Goal: Task Accomplishment & Management: Manage account settings

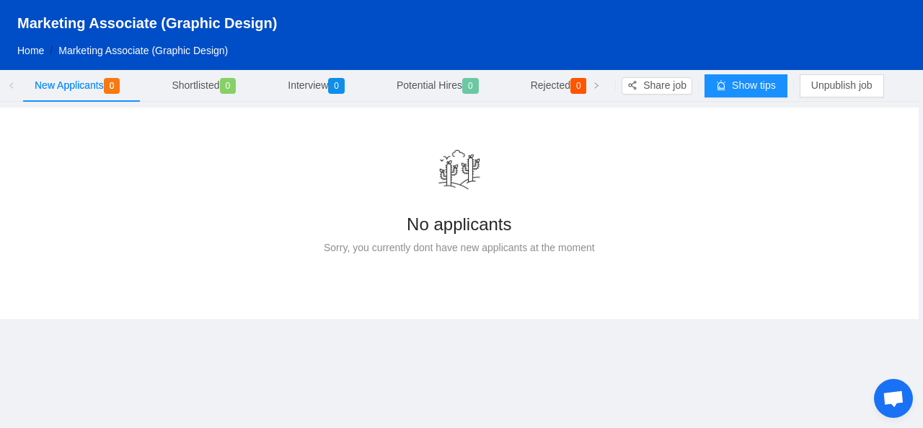
click at [404, 224] on div "No applicants" at bounding box center [459, 223] width 861 height 31
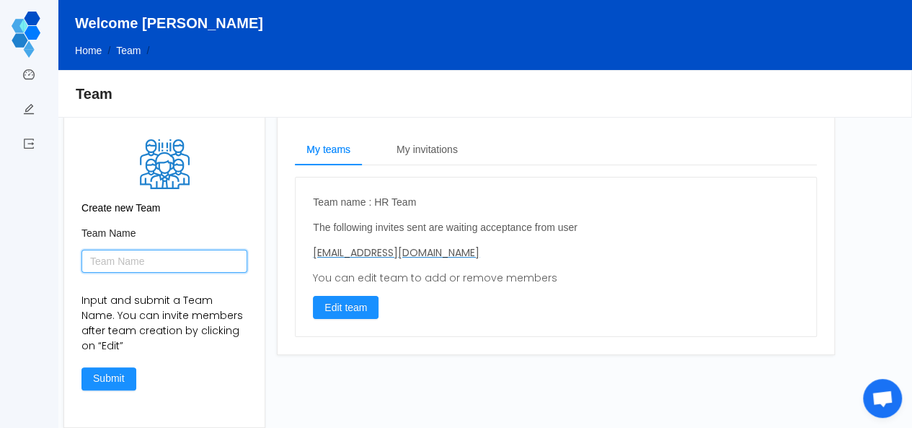
click at [162, 258] on input "text" at bounding box center [164, 261] width 166 height 23
type input "HR Team"
click at [118, 378] on button "Submit" at bounding box center [108, 378] width 55 height 23
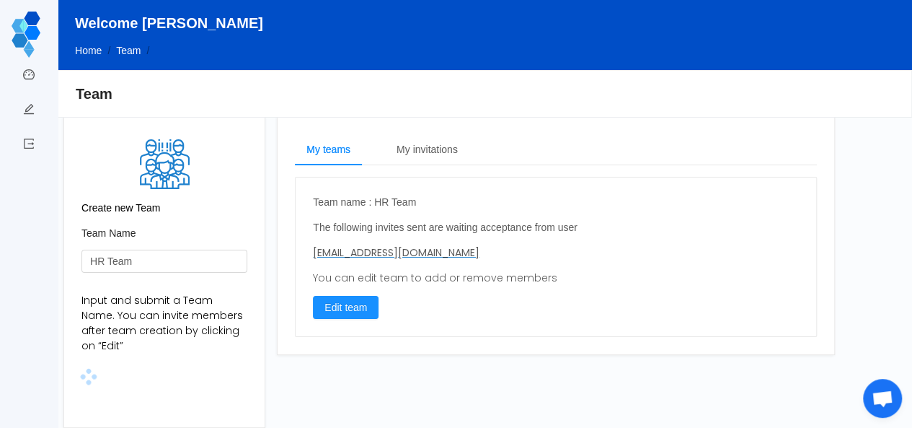
click at [250, 369] on div "Create new Team Team Name HR Team Input and submit a Team Name. You can invite …" at bounding box center [164, 271] width 200 height 311
click at [338, 301] on button "Edit team" at bounding box center [346, 307] width 66 height 23
type input "HR Team"
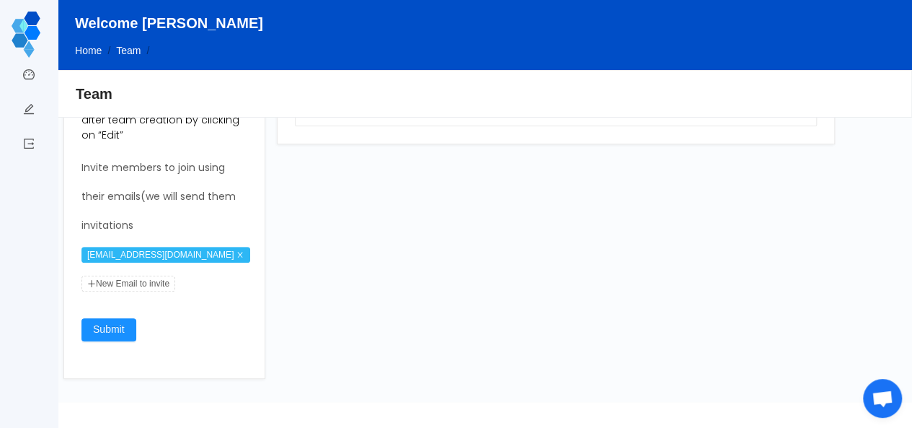
scroll to position [217, 0]
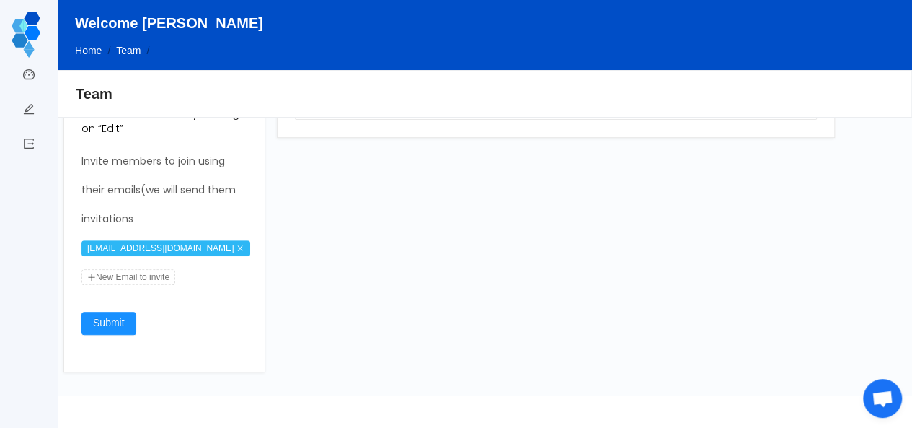
click at [134, 277] on span "New Email to invite" at bounding box center [128, 277] width 94 height 16
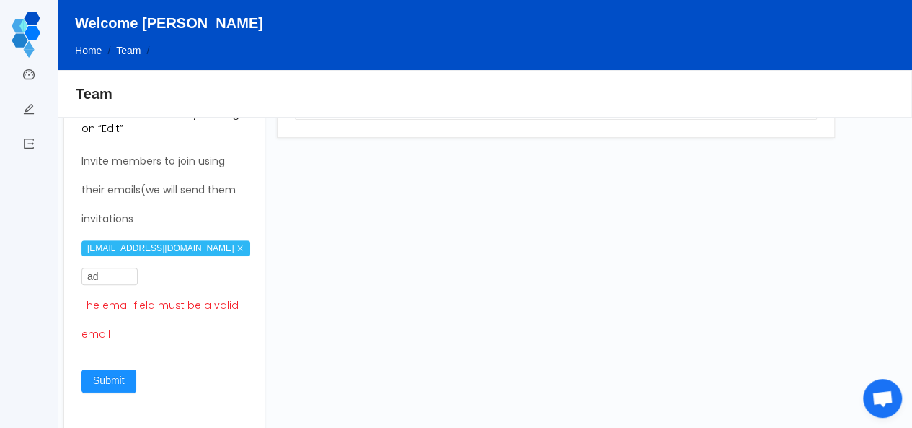
type input "a"
type input "cur"
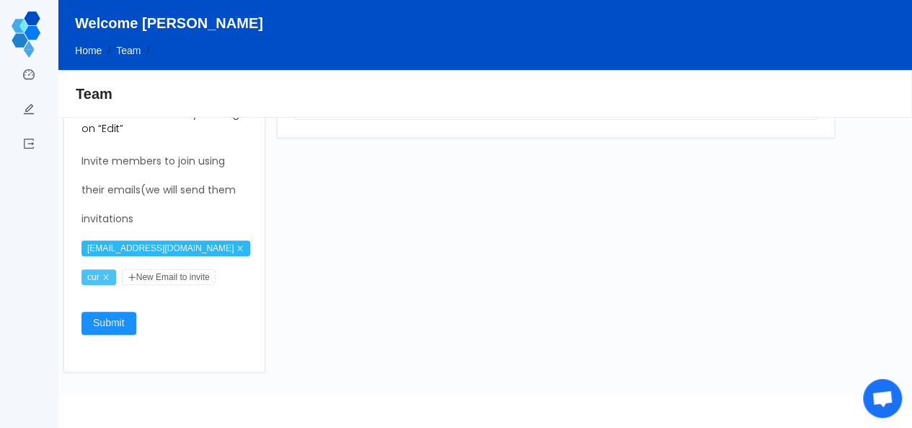
click at [108, 275] on icon "icon: close" at bounding box center [105, 276] width 5 height 5
click at [125, 279] on span "New Email to invite" at bounding box center [128, 277] width 94 height 16
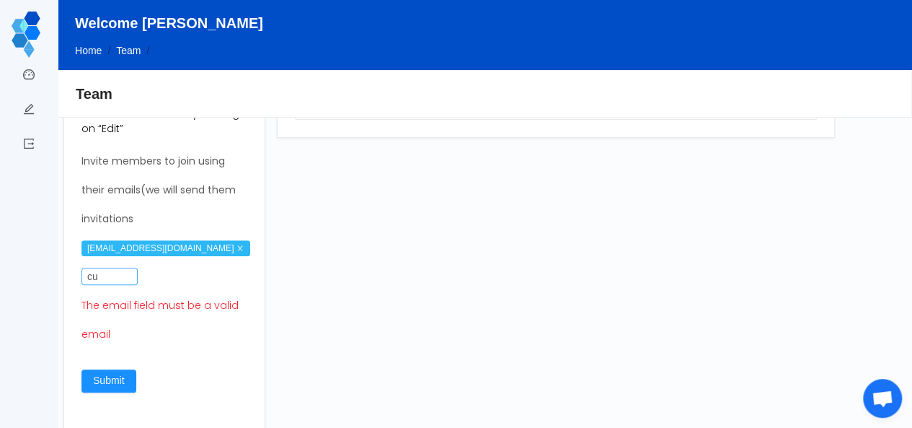
type input "[EMAIL_ADDRESS][DOMAIN_NAME]"
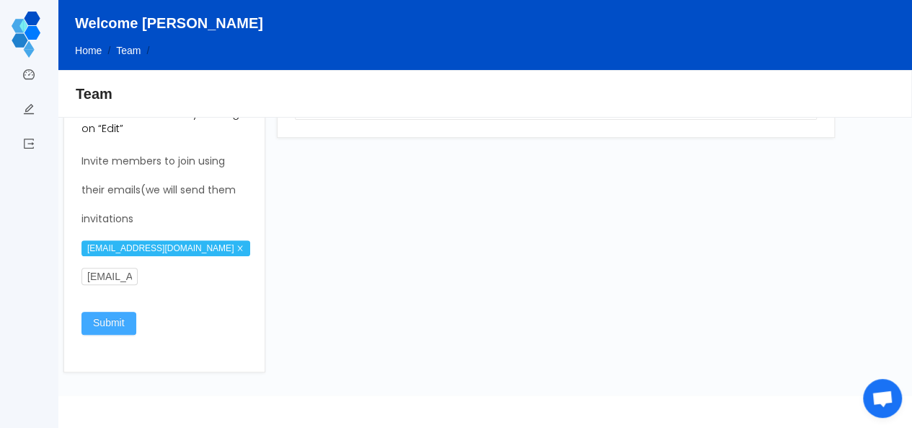
click at [109, 323] on div "Team Name HR Team Input and submit a Team Name. You can invite members after te…" at bounding box center [164, 181] width 166 height 345
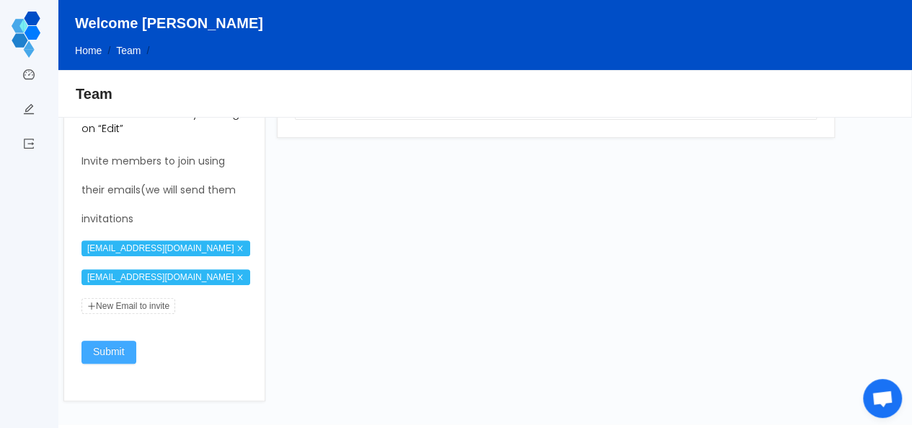
click at [98, 352] on button "Submit" at bounding box center [108, 351] width 55 height 23
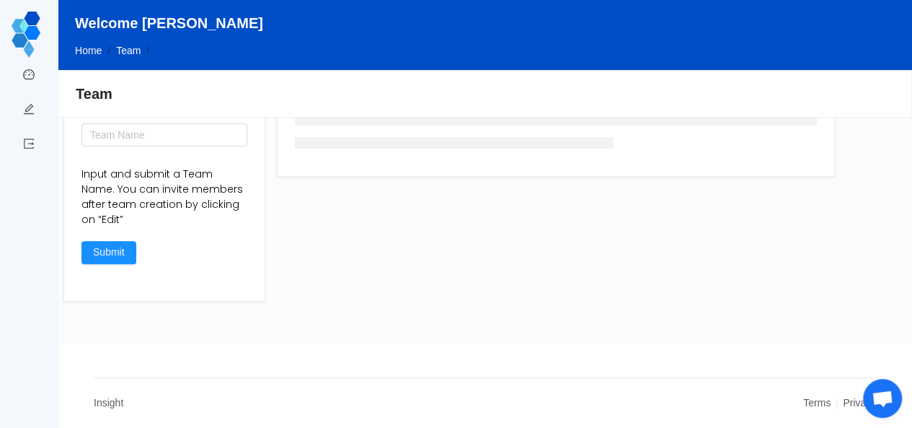
scroll to position [126, 0]
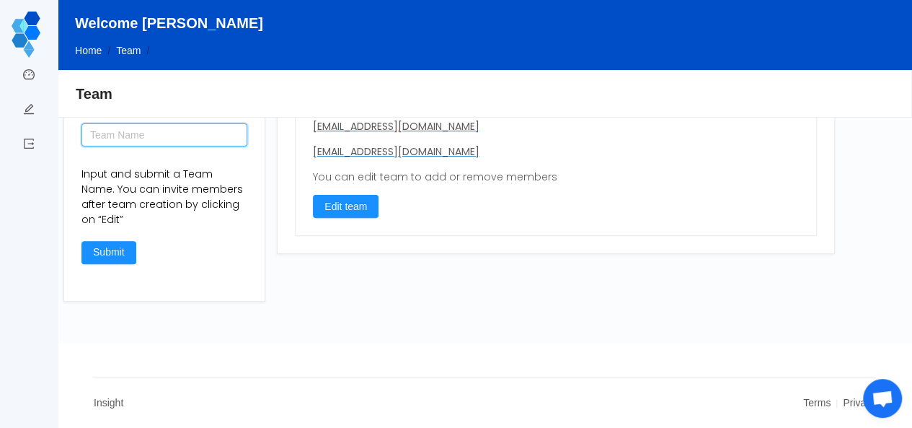
click at [179, 140] on input "text" at bounding box center [164, 134] width 166 height 23
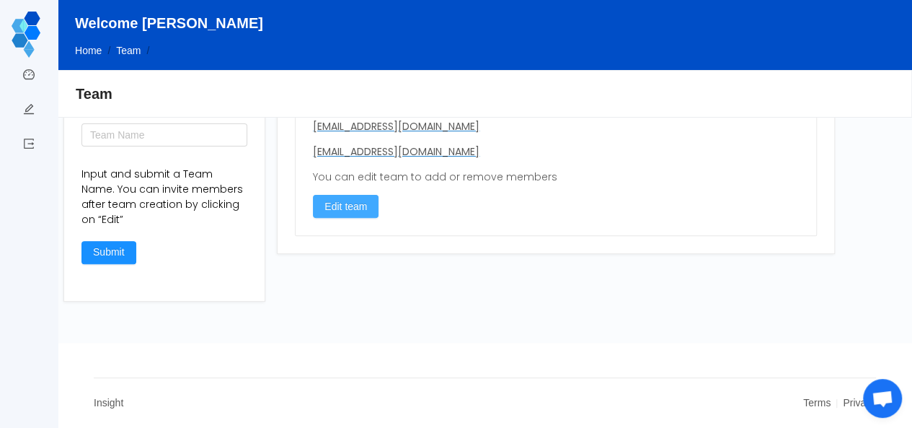
click at [349, 210] on button "Edit team" at bounding box center [346, 206] width 66 height 23
type input "HR Team"
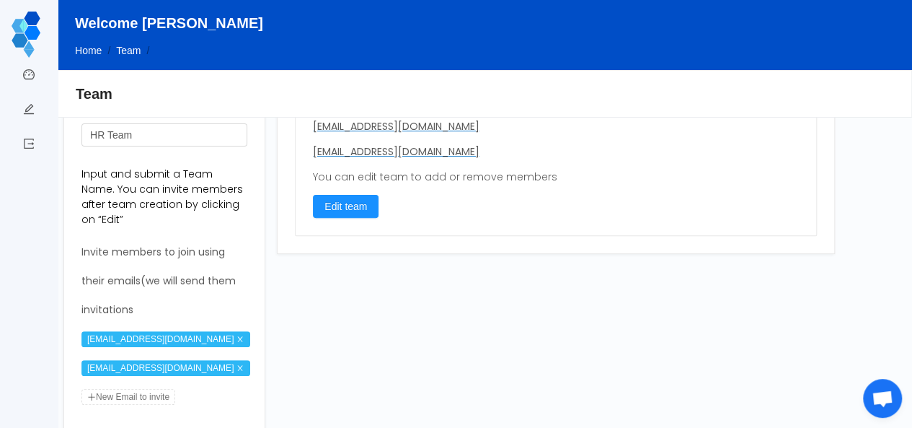
click at [134, 394] on span "New Email to invite" at bounding box center [128, 397] width 94 height 16
type input "a"
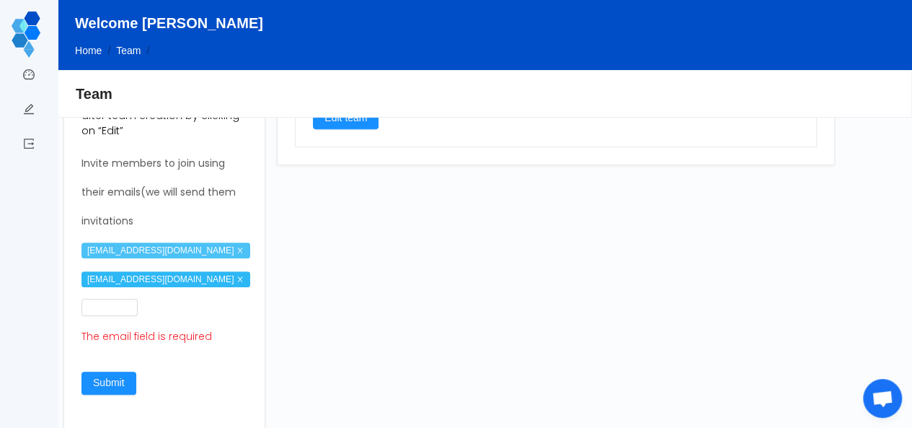
click at [237, 250] on icon "icon: close" at bounding box center [240, 250] width 7 height 7
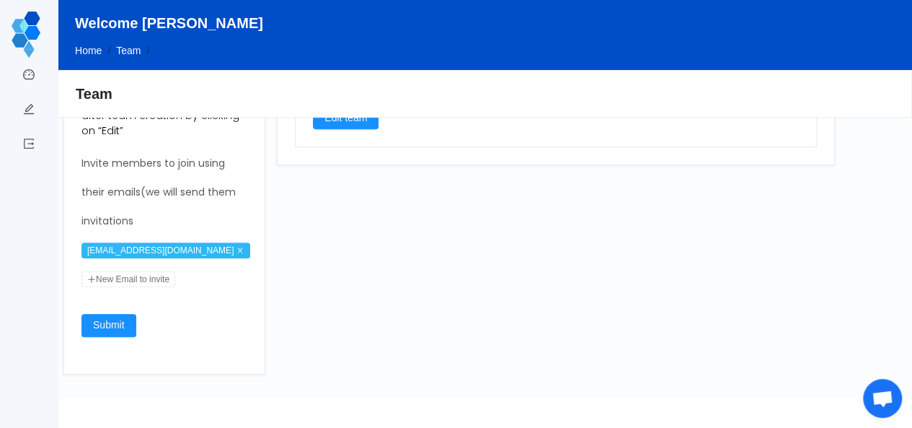
click at [133, 278] on span "New Email to invite" at bounding box center [128, 279] width 94 height 16
click at [104, 278] on input "text" at bounding box center [109, 278] width 56 height 17
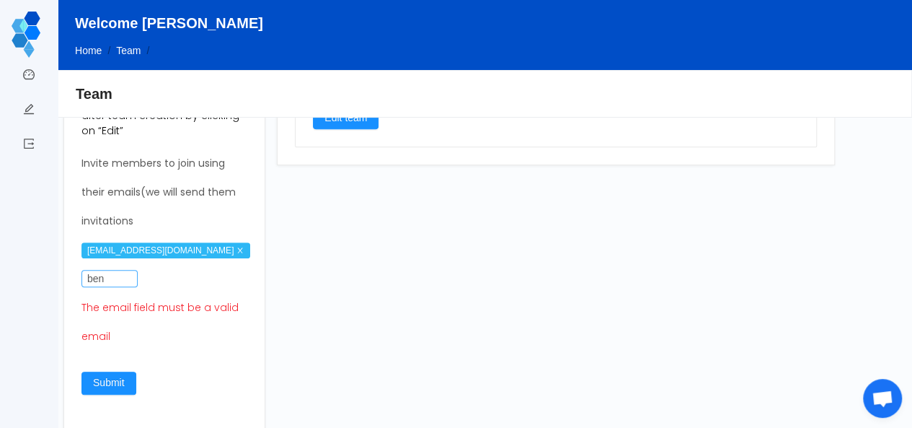
type input "bene"
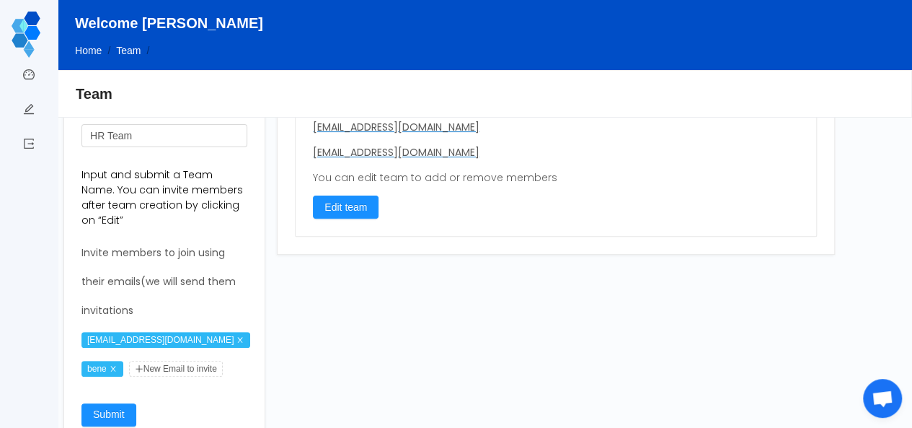
scroll to position [128, 0]
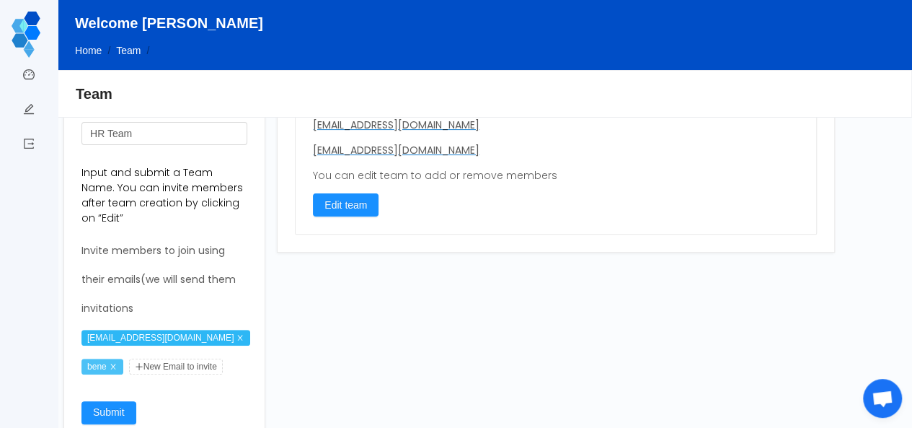
click at [117, 366] on icon "icon: close" at bounding box center [113, 366] width 7 height 7
click at [133, 360] on span "New Email to invite" at bounding box center [128, 366] width 94 height 16
type input "admin@dimaxdigital.com"
click at [114, 415] on div "Team Name HR Team Input and submit a Team Name. You can invite members after te…" at bounding box center [164, 270] width 166 height 345
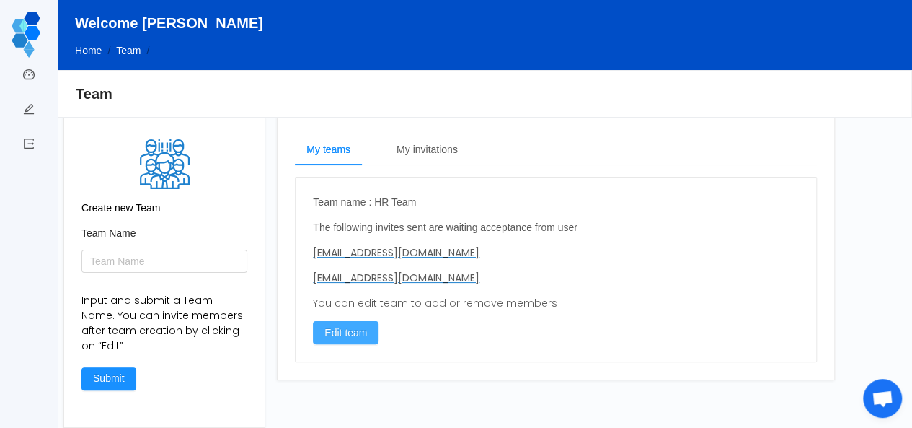
click at [333, 327] on button "Edit team" at bounding box center [346, 332] width 66 height 23
type input "HR Team"
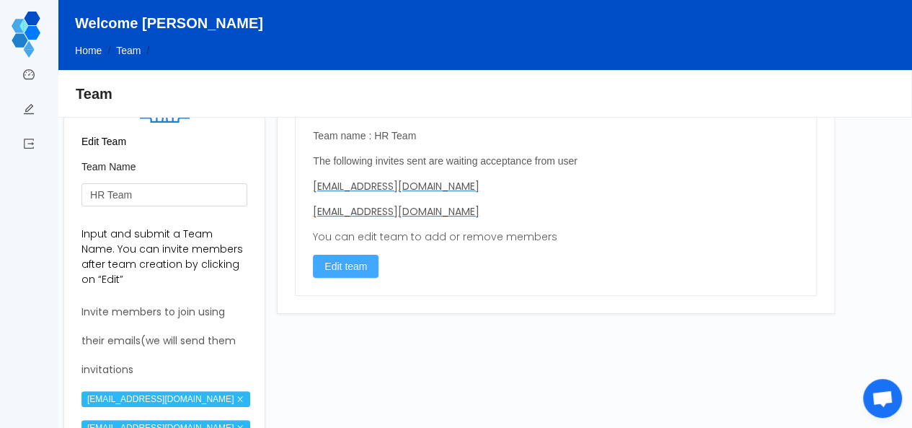
scroll to position [115, 0]
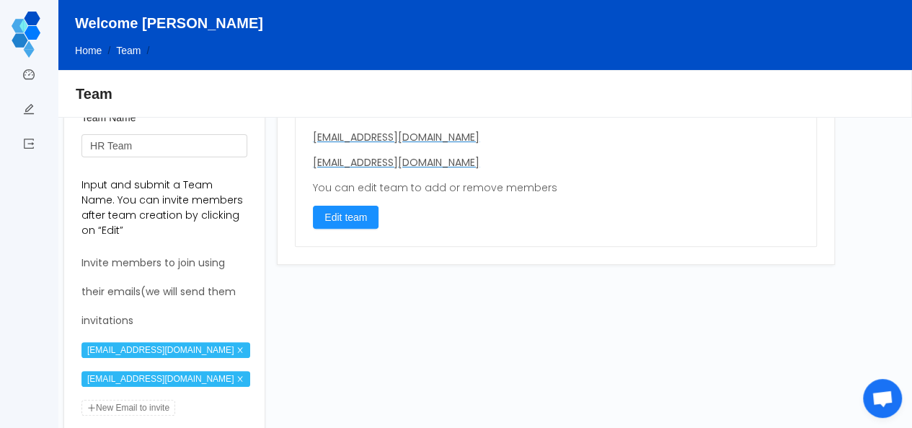
click at [143, 402] on span "New Email to invite" at bounding box center [128, 408] width 94 height 16
type input "[EMAIL_ADDRESS][DOMAIN_NAME]"
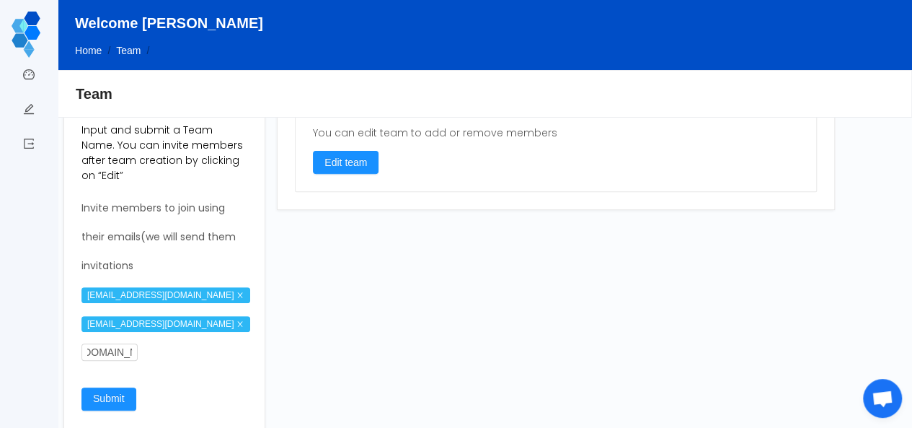
scroll to position [171, 0]
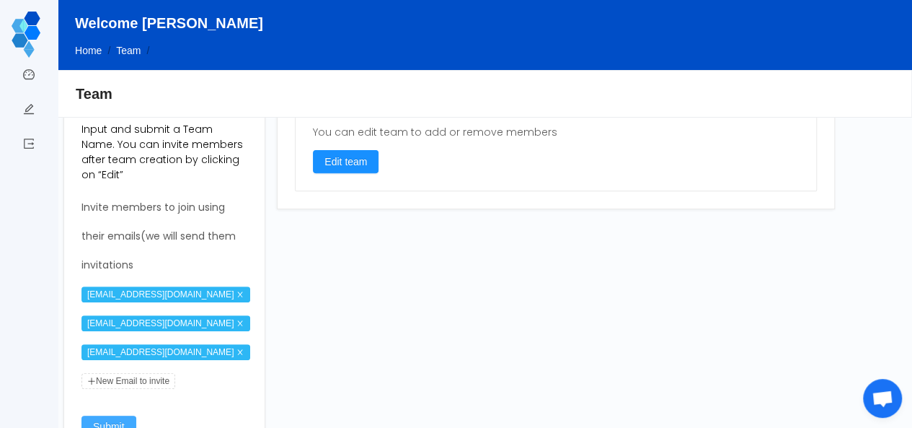
click at [112, 392] on div "Team Name HR Team Input and submit a Team Name. You can invite members after te…" at bounding box center [164, 256] width 166 height 403
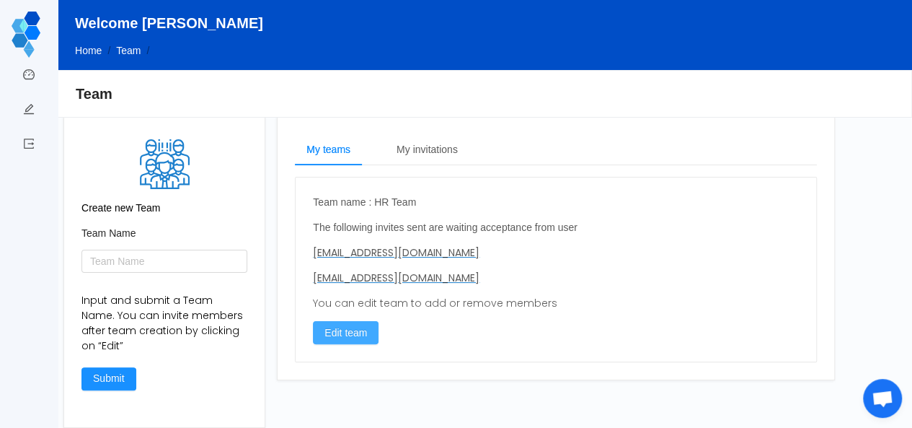
click at [344, 328] on button "Edit team" at bounding box center [346, 332] width 66 height 23
type input "HR Team"
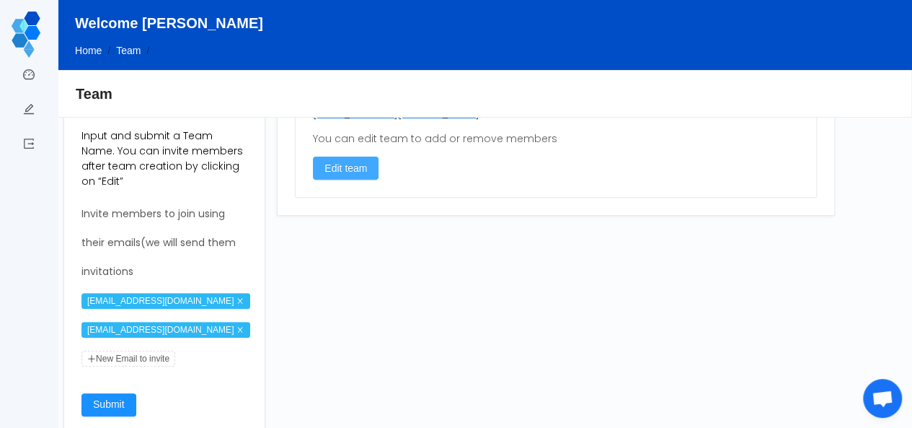
scroll to position [175, 0]
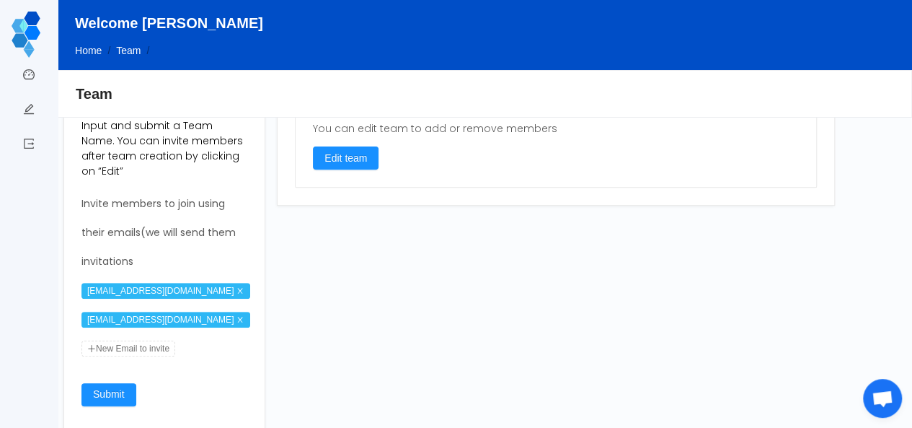
click at [149, 344] on span "New Email to invite" at bounding box center [128, 348] width 94 height 16
type input "[EMAIL_ADDRESS][DOMAIN_NAME]"
click at [107, 396] on div "Team Name HR Team Input and submit a Team Name. You can invite members after te…" at bounding box center [164, 238] width 166 height 374
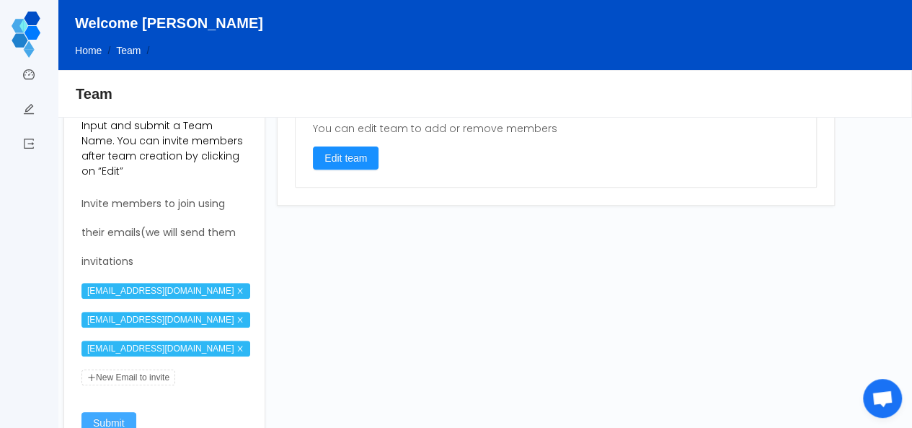
click at [98, 418] on button "Submit" at bounding box center [108, 423] width 55 height 23
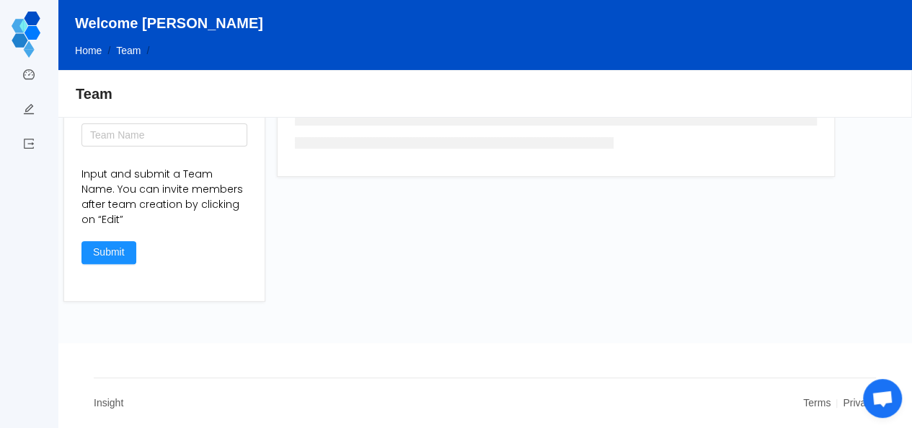
scroll to position [126, 0]
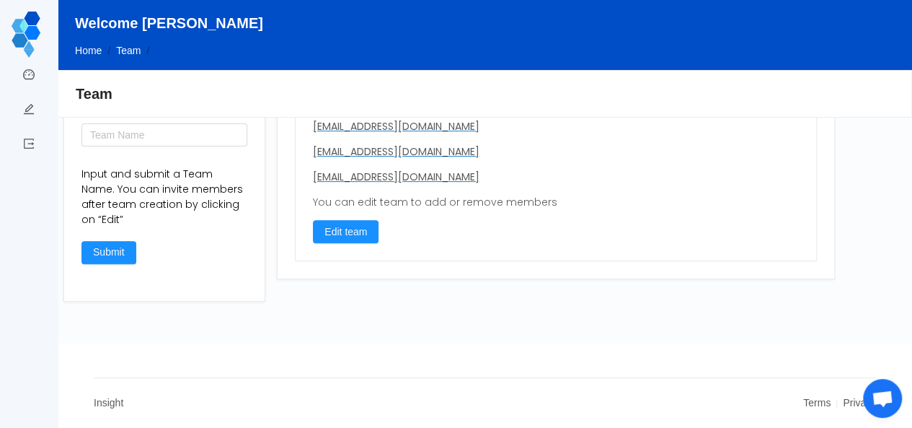
click at [615, 369] on footer "Insight Terms Privacy" at bounding box center [485, 385] width 855 height 85
click at [27, 74] on link "Dashboard" at bounding box center [29, 76] width 12 height 30
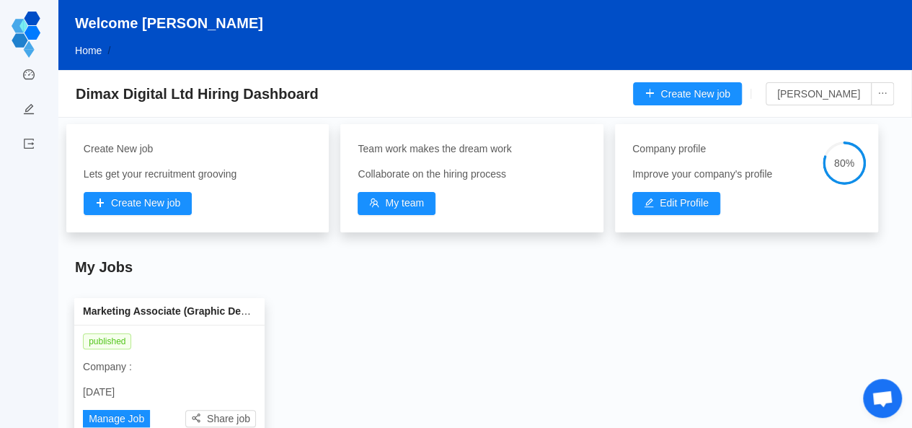
click at [137, 371] on p "Company :" at bounding box center [169, 366] width 173 height 15
click at [227, 415] on button "Share job" at bounding box center [220, 418] width 71 height 17
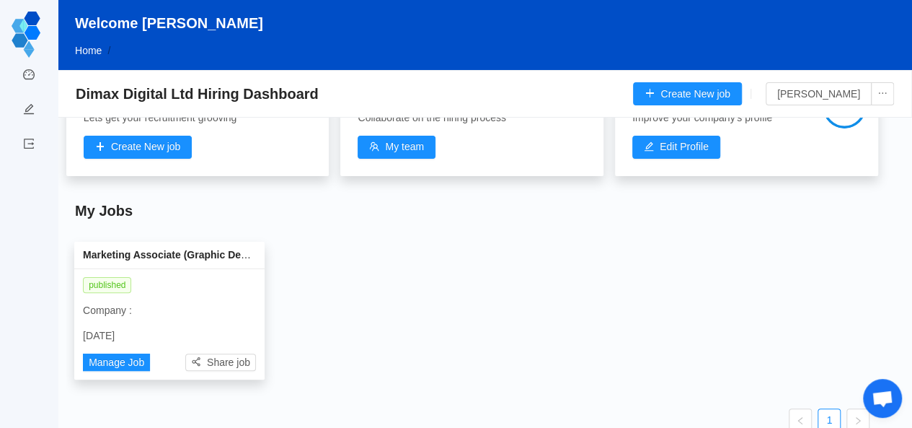
scroll to position [87, 0]
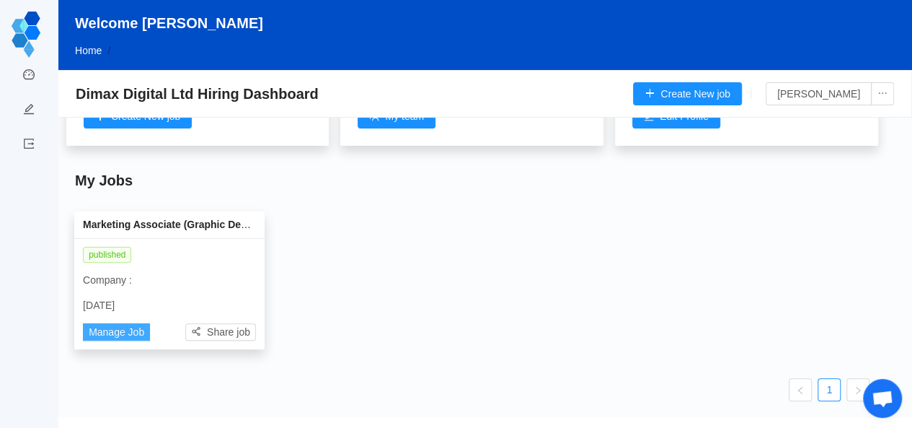
click at [112, 331] on button "Manage Job" at bounding box center [116, 331] width 67 height 17
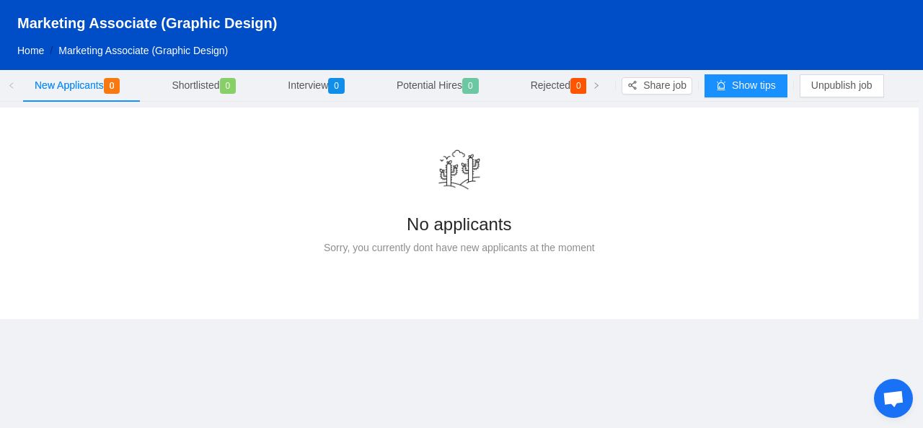
click at [312, 282] on div "No applicants Sorry, you currently dont have new applicants at the moment" at bounding box center [459, 213] width 907 height 200
click at [31, 51] on link "Home" at bounding box center [30, 51] width 27 height 12
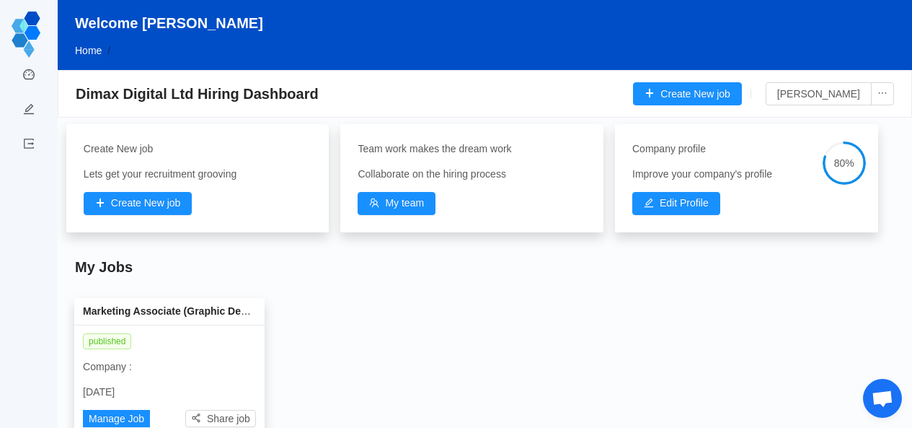
scroll to position [87, 0]
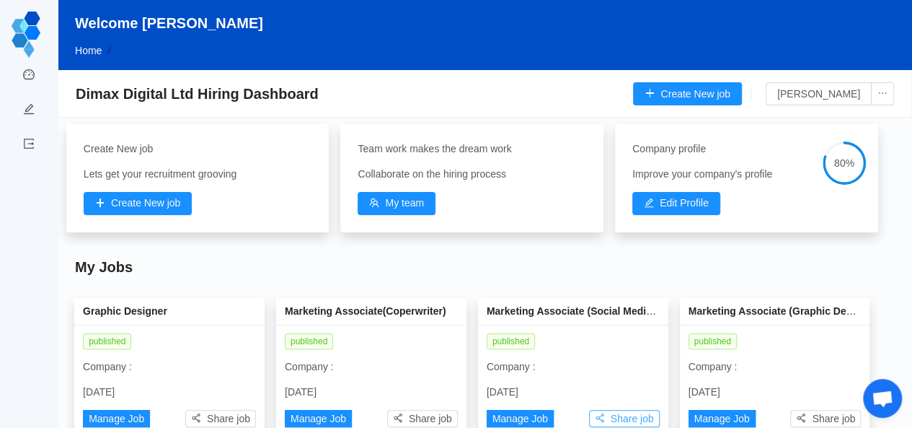
click at [609, 423] on button "Share job" at bounding box center [624, 418] width 71 height 17
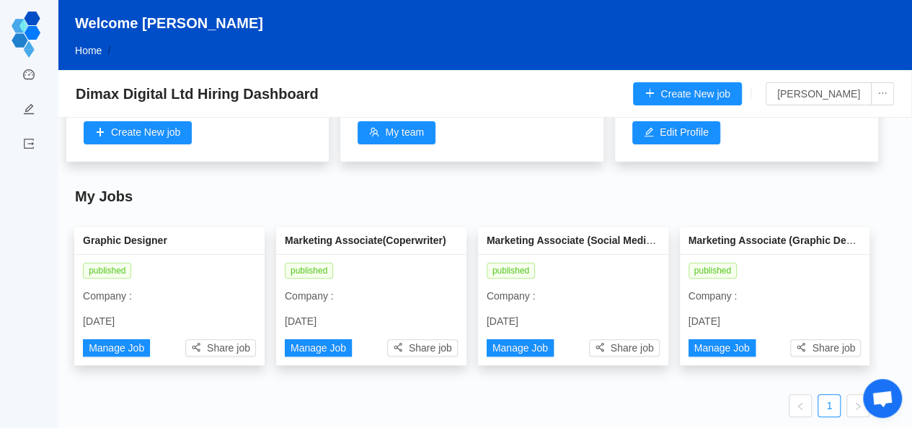
scroll to position [95, 0]
